Goal: Task Accomplishment & Management: Manage account settings

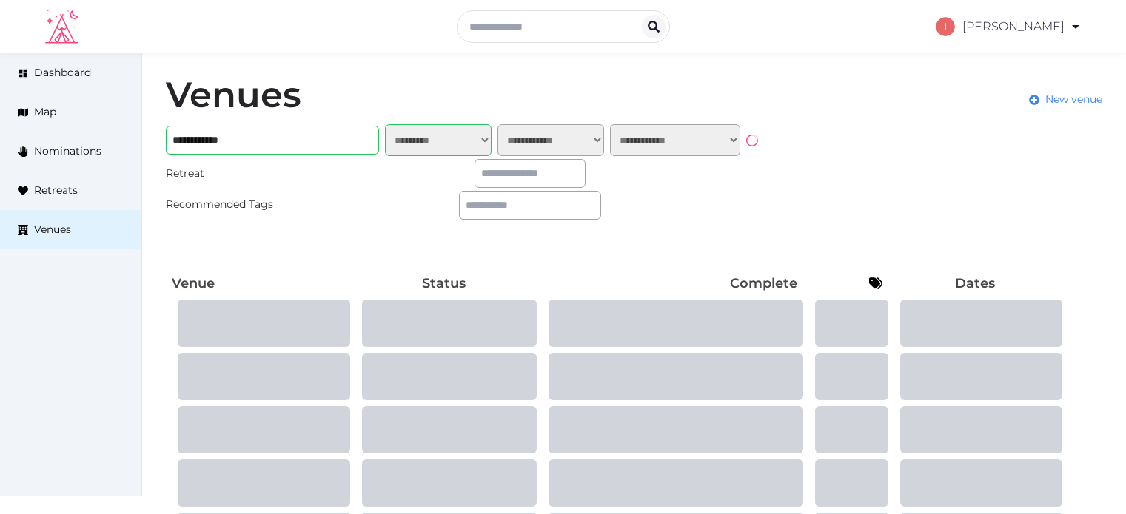
select select "*******"
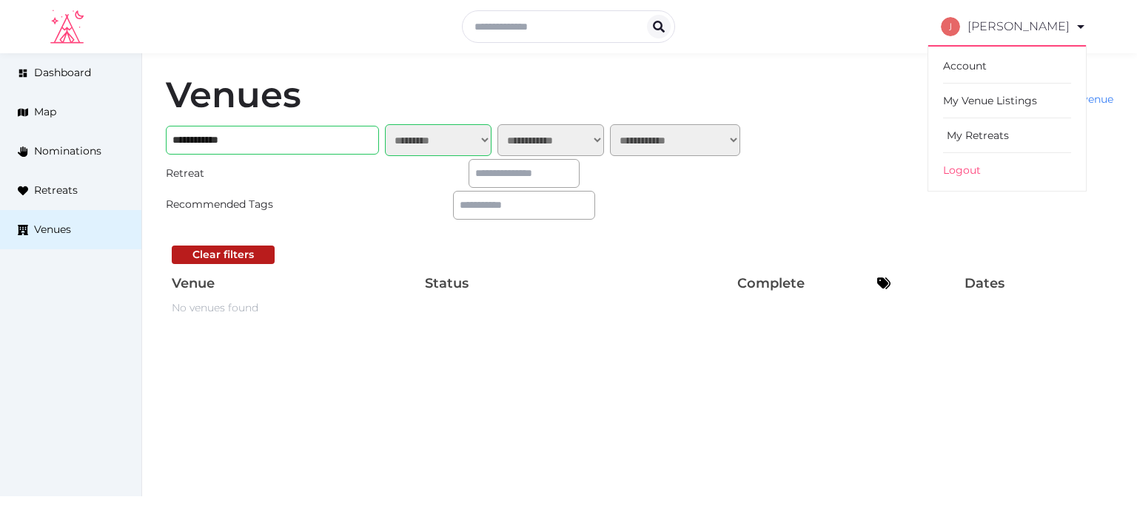
click at [983, 125] on link "My Retreats" at bounding box center [1007, 135] width 128 height 35
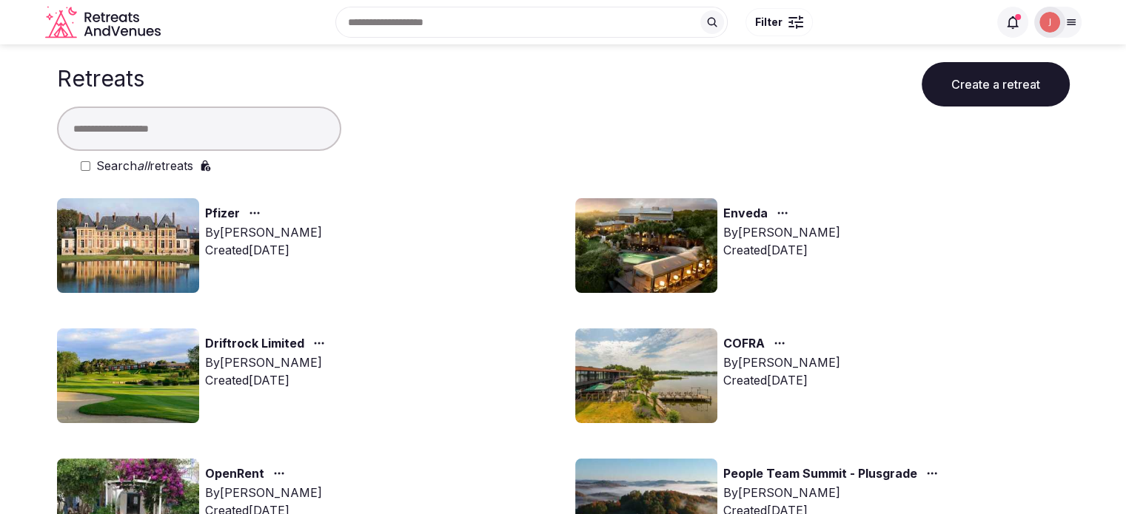
click at [181, 127] on input "text" at bounding box center [199, 129] width 284 height 44
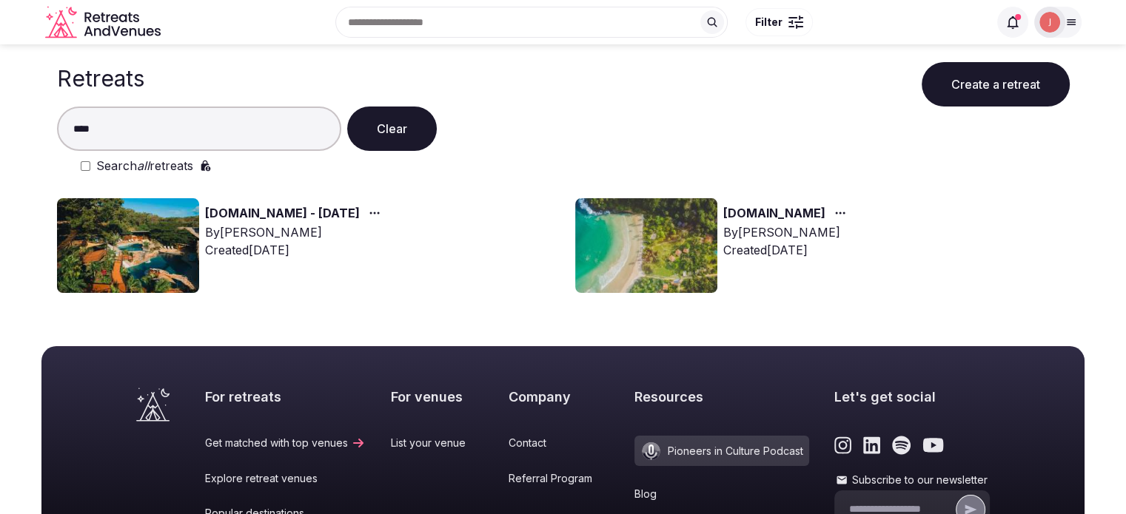
type input "****"
click at [144, 161] on em "all" at bounding box center [143, 165] width 13 height 15
click at [141, 249] on img at bounding box center [128, 245] width 142 height 95
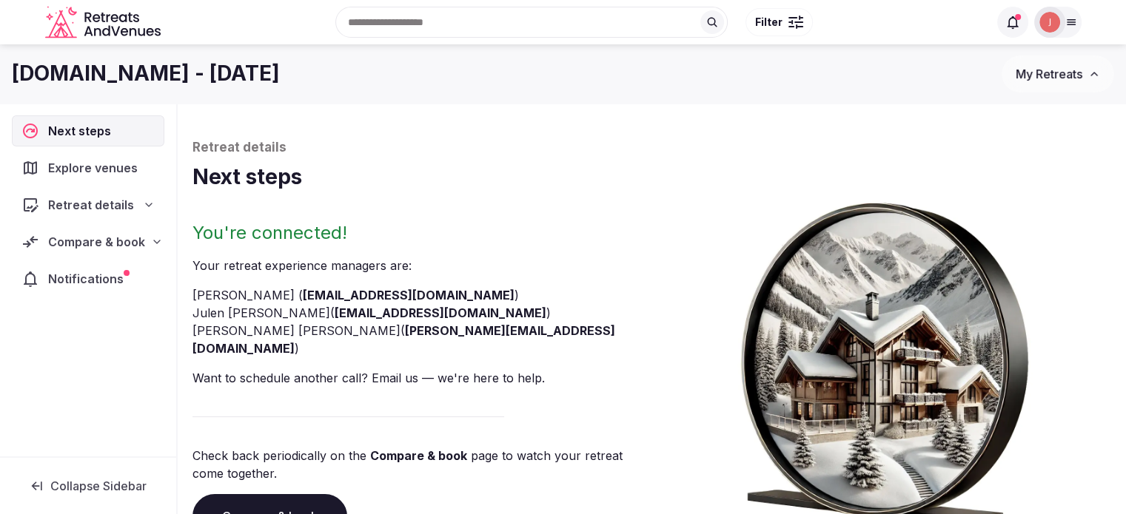
click at [118, 252] on div "Compare & book" at bounding box center [88, 241] width 152 height 31
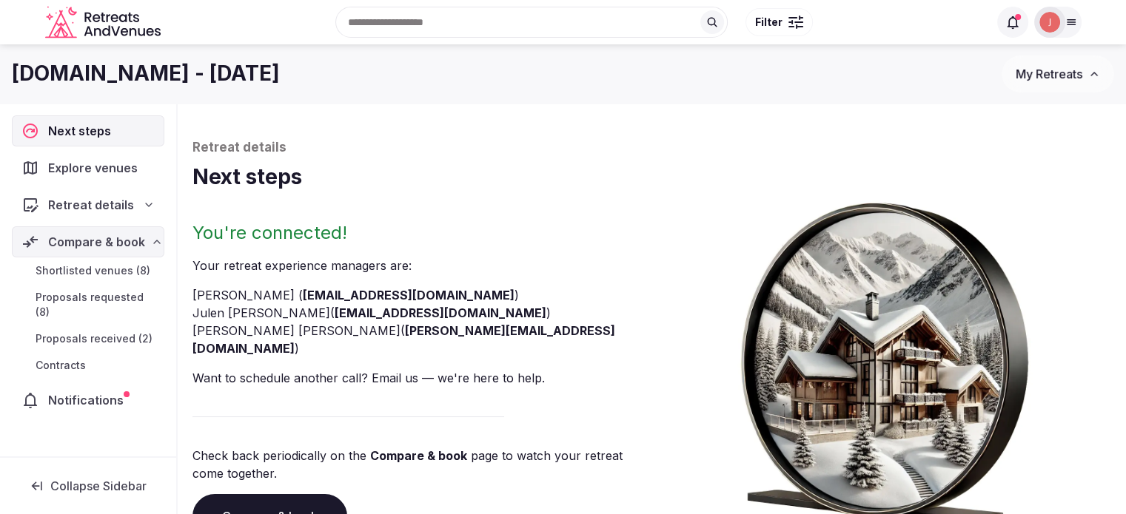
click at [104, 332] on span "Proposals received (2)" at bounding box center [94, 339] width 117 height 15
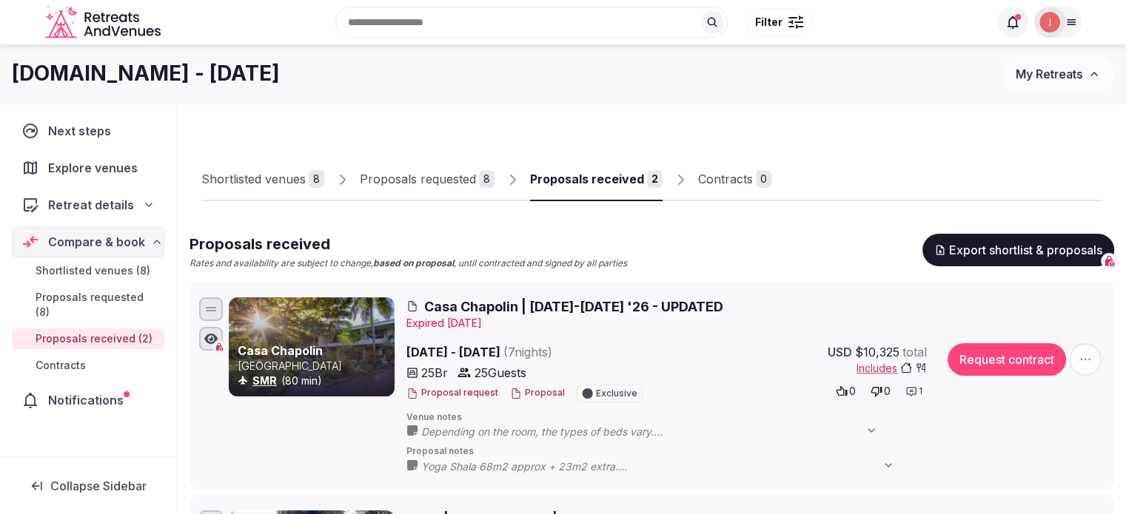
click at [459, 168] on link "Proposals requested 8" at bounding box center [427, 179] width 135 height 43
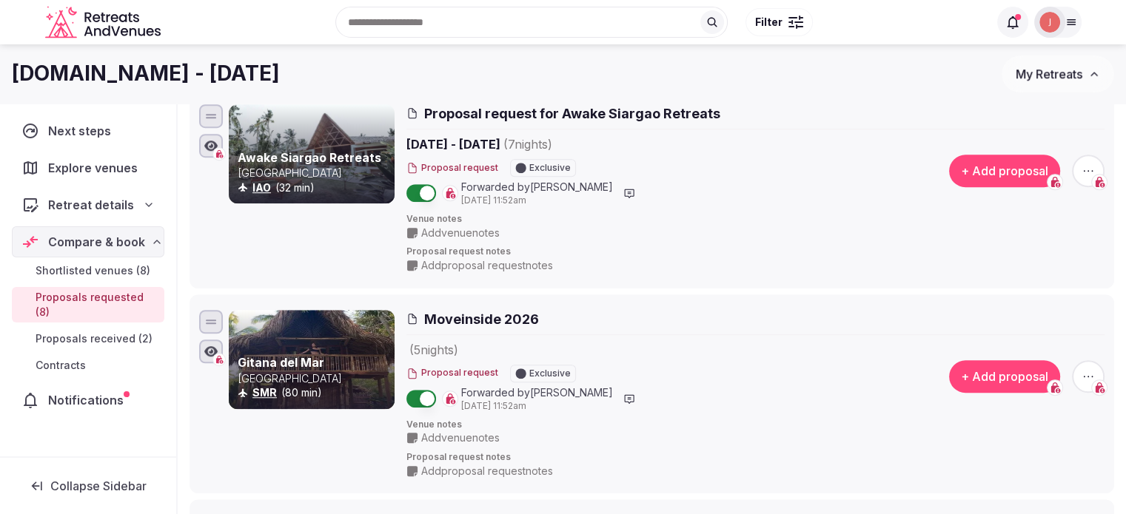
scroll to position [814, 0]
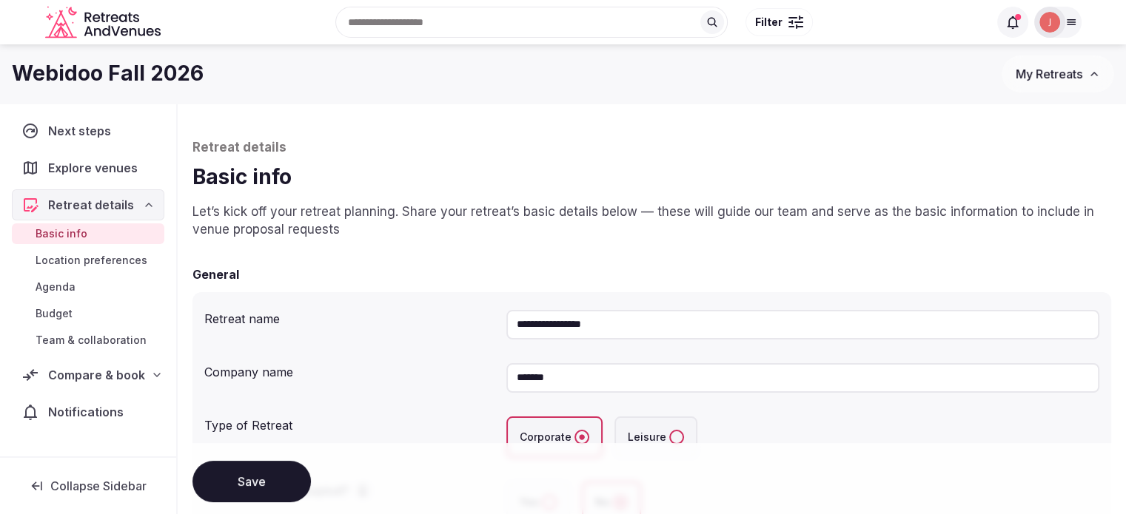
click at [99, 381] on span "Compare & book" at bounding box center [96, 375] width 97 height 18
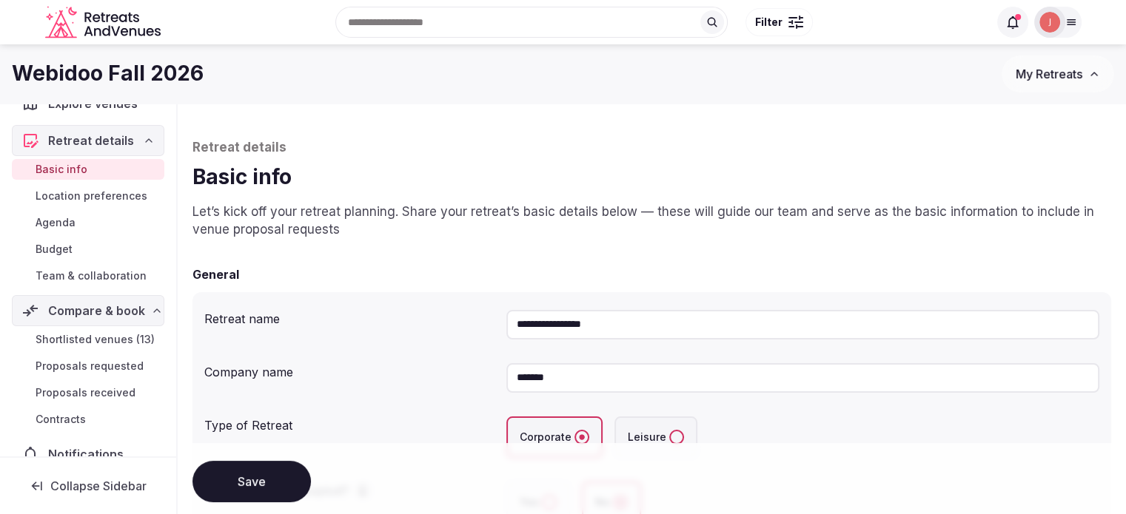
scroll to position [102, 0]
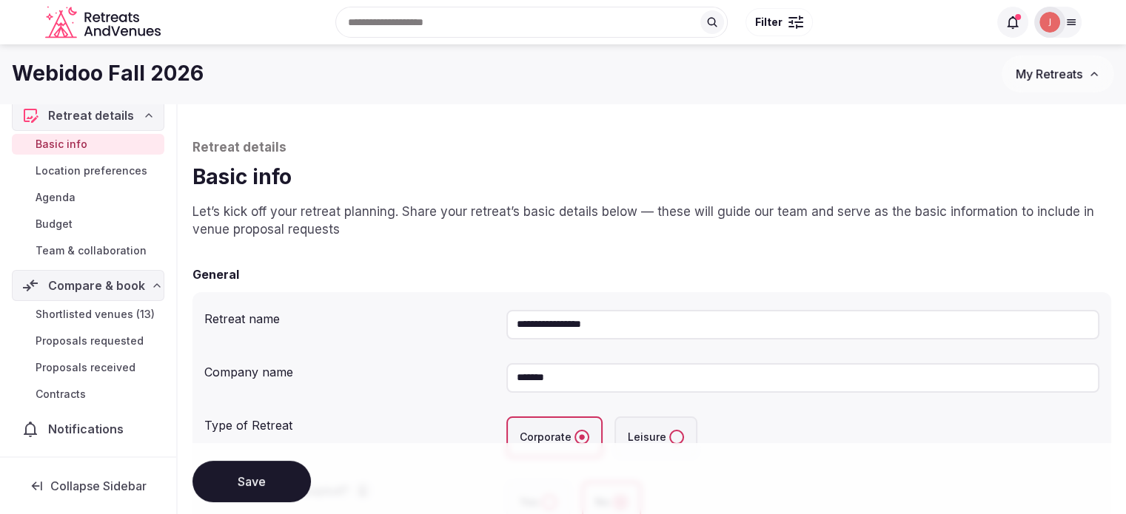
click at [73, 327] on div "Shortlisted venues (13) Proposals requested Proposals received Contracts" at bounding box center [88, 354] width 152 height 107
click at [70, 307] on span "Shortlisted venues (13)" at bounding box center [95, 314] width 119 height 15
